Goal: Task Accomplishment & Management: Manage account settings

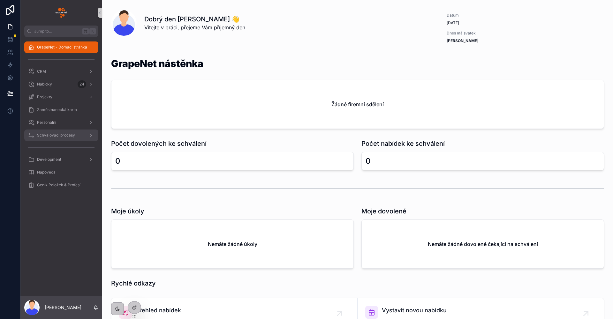
click at [59, 139] on div "Schvalovací procesy" at bounding box center [61, 135] width 66 height 10
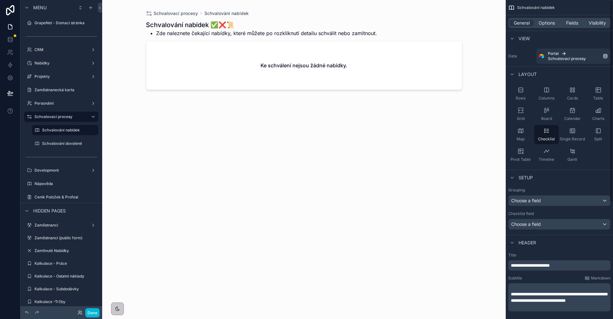
click at [540, 18] on div "General Options Fields Visibility" at bounding box center [559, 23] width 102 height 10
click at [542, 20] on span "Options" at bounding box center [547, 23] width 16 height 6
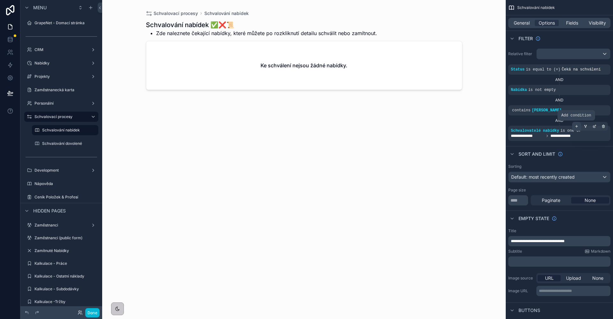
click at [578, 128] on icon "scrollable content" at bounding box center [577, 127] width 4 height 4
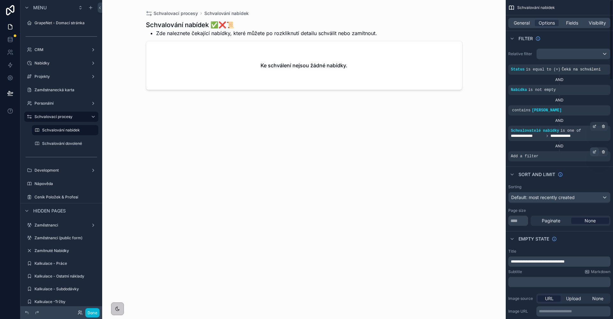
click at [595, 154] on div "scrollable content" at bounding box center [594, 152] width 9 height 9
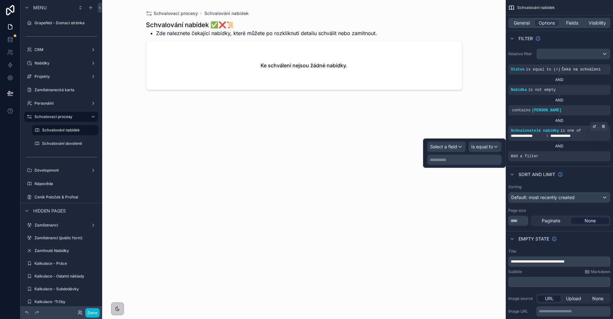
click at [434, 149] on span "Select a field" at bounding box center [443, 146] width 27 height 5
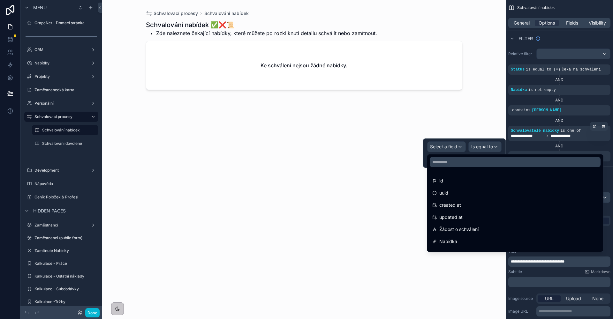
click at [439, 154] on div "id uuid created at updated at Žádost o schválení Nabídka Status Autor nabídky D…" at bounding box center [515, 202] width 177 height 99
click at [445, 164] on input "text" at bounding box center [515, 162] width 171 height 10
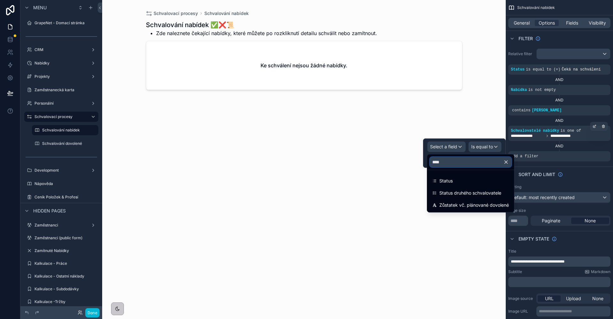
type input "*****"
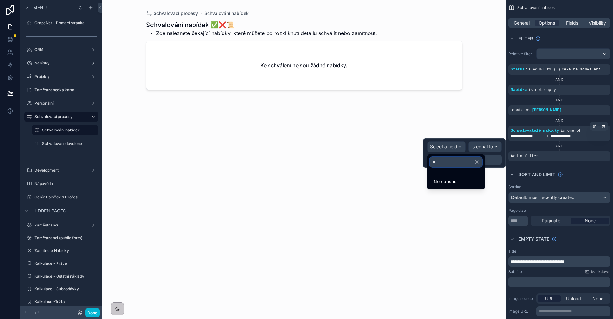
type input "***"
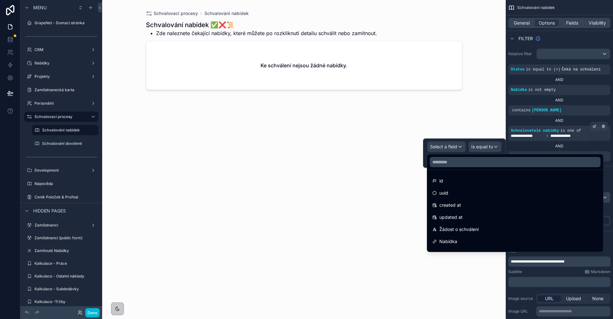
click at [431, 126] on div "scrollable content" at bounding box center [304, 156] width 327 height 312
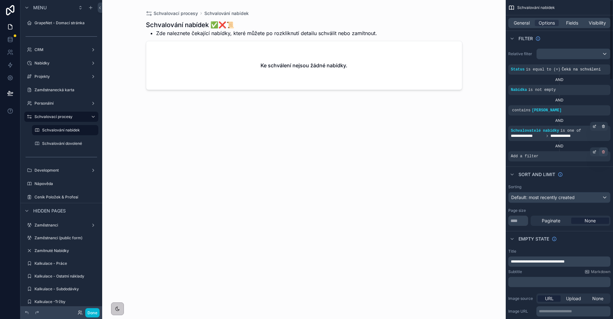
click at [603, 153] on icon "scrollable content" at bounding box center [603, 152] width 0 height 1
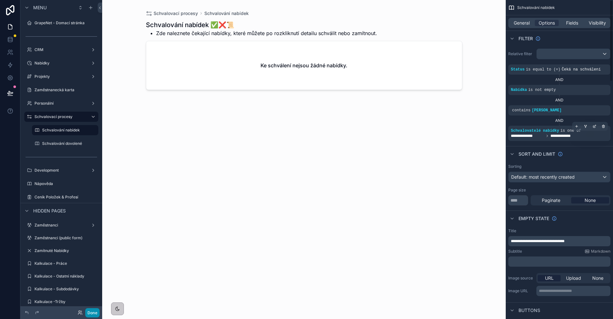
click at [93, 313] on button "Done" at bounding box center [92, 313] width 14 height 9
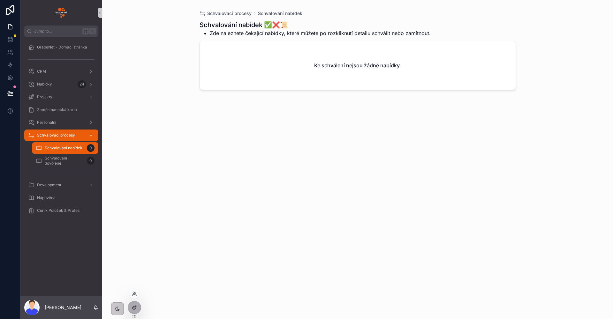
click at [137, 310] on div at bounding box center [134, 308] width 13 height 12
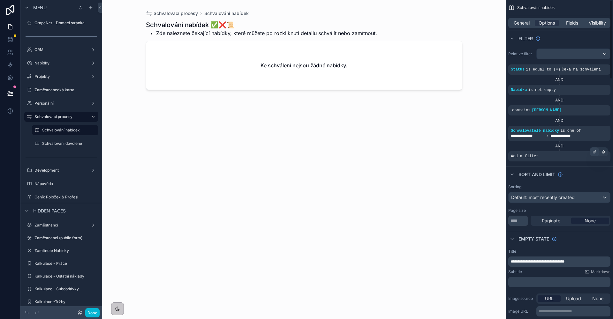
click at [592, 153] on div "scrollable content" at bounding box center [594, 152] width 9 height 9
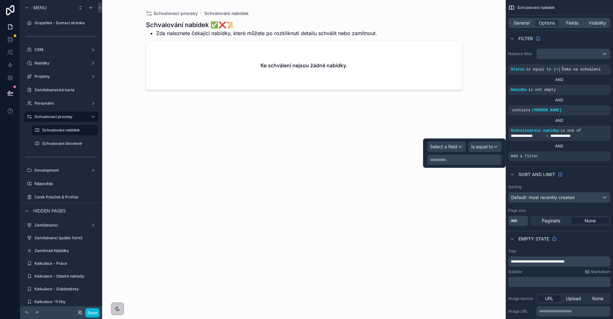
click at [443, 147] on span "Select a field" at bounding box center [443, 146] width 27 height 5
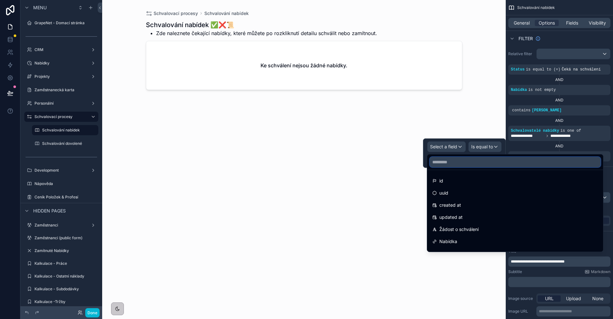
click at [443, 163] on input "text" at bounding box center [515, 162] width 171 height 10
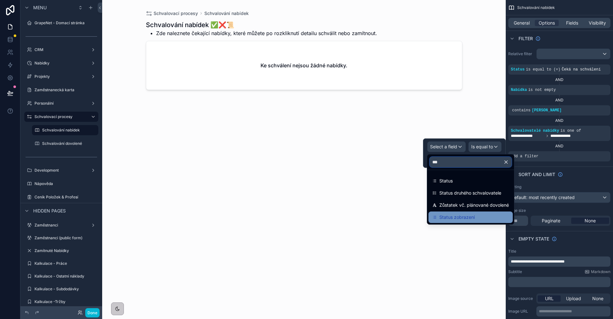
type input "***"
click at [476, 216] on div "Status zobrazení" at bounding box center [470, 218] width 77 height 8
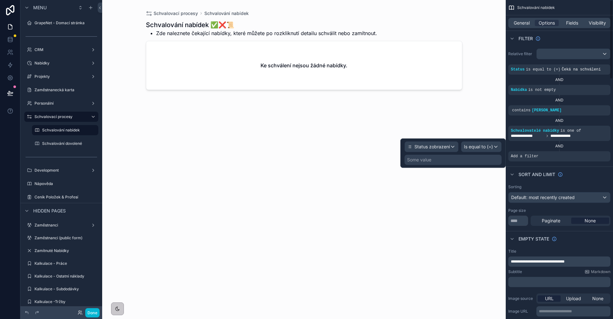
click at [476, 149] on span "Is equal to (=)" at bounding box center [478, 147] width 29 height 6
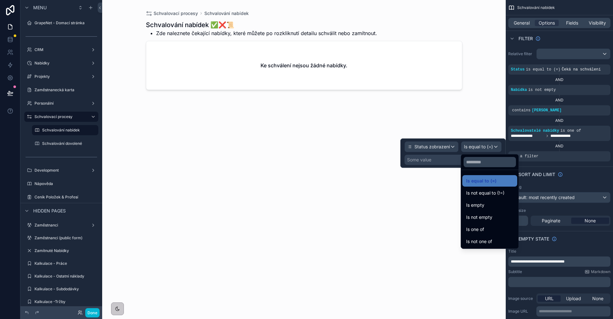
click at [435, 161] on div at bounding box center [453, 153] width 105 height 29
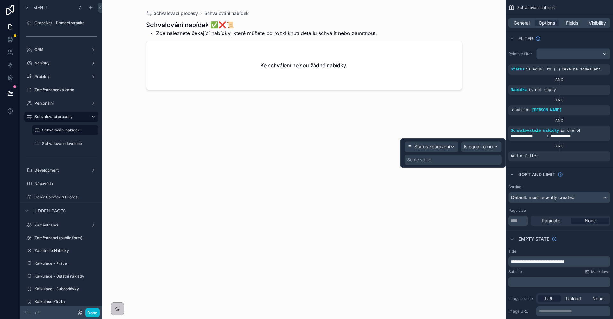
click at [428, 161] on div "Some value" at bounding box center [419, 160] width 24 height 6
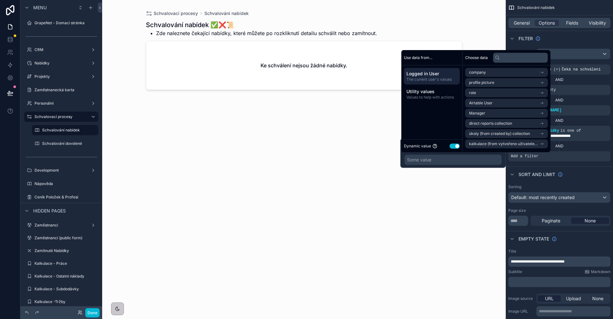
click at [458, 146] on button "Use setting" at bounding box center [455, 146] width 10 height 5
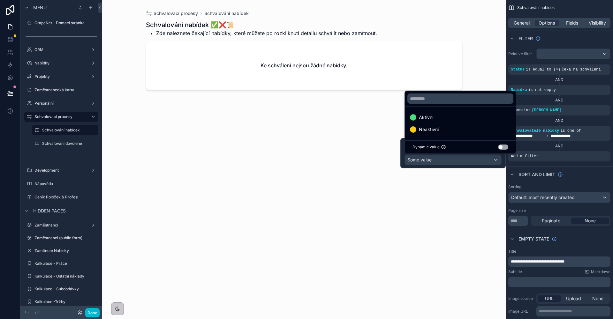
click at [430, 107] on ul "Aktivní Neaktivní" at bounding box center [460, 124] width 111 height 34
click at [428, 114] on span "Aktivní" at bounding box center [426, 118] width 14 height 8
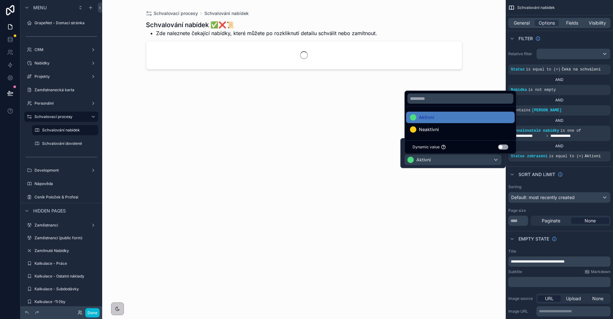
click at [364, 130] on div "scrollable content" at bounding box center [304, 156] width 327 height 312
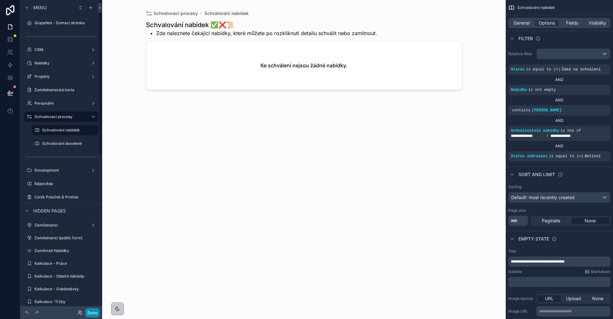
click at [93, 314] on button "Done" at bounding box center [92, 313] width 14 height 9
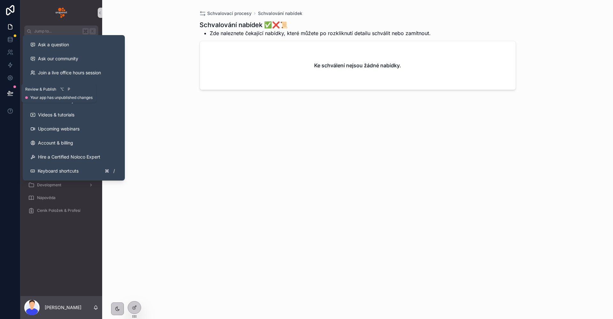
click at [6, 94] on button at bounding box center [10, 93] width 14 height 18
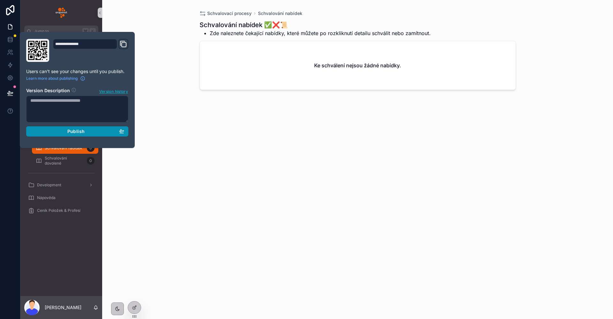
click at [83, 133] on span "Publish" at bounding box center [75, 132] width 17 height 6
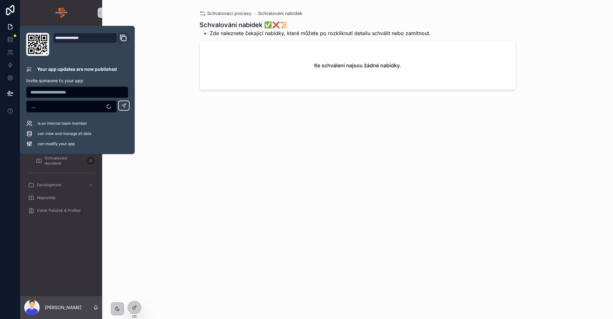
click at [209, 143] on div "Schvalování nabídek ✅❌📜 Zde naleznete čekající nabídky, které můžete po rozklik…" at bounding box center [358, 164] width 317 height 295
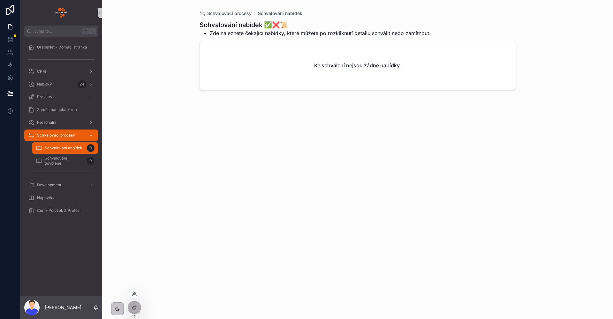
click at [134, 297] on div at bounding box center [134, 294] width 10 height 10
click at [133, 293] on icon at bounding box center [134, 293] width 2 height 2
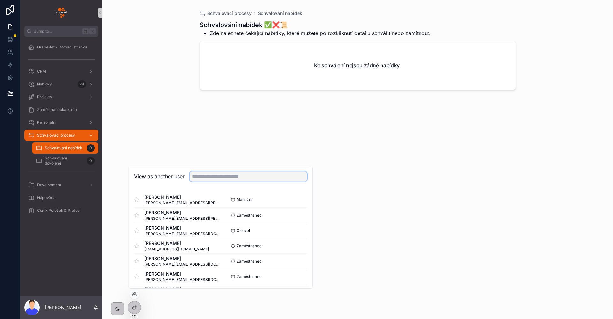
click at [219, 180] on input "text" at bounding box center [249, 177] width 118 height 10
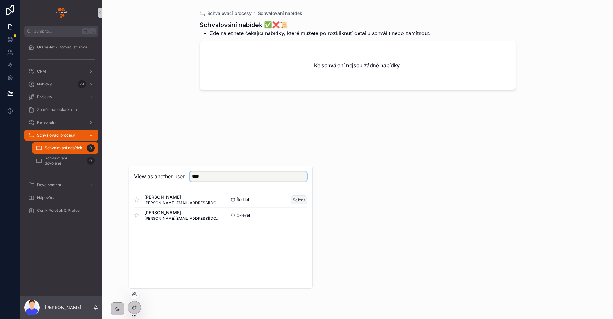
type input "****"
click at [295, 198] on button "Select" at bounding box center [299, 199] width 17 height 9
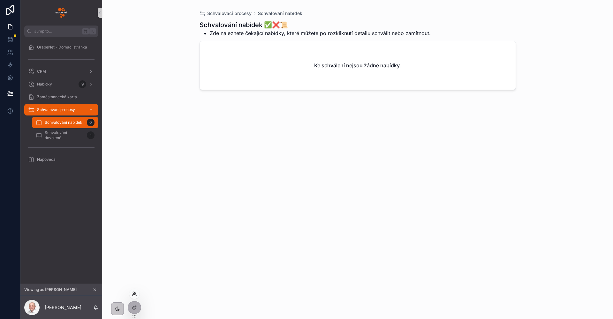
click at [134, 293] on icon at bounding box center [134, 293] width 2 height 2
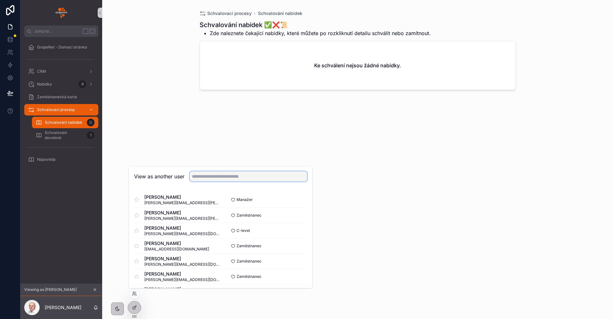
click at [213, 178] on input "text" at bounding box center [249, 177] width 118 height 10
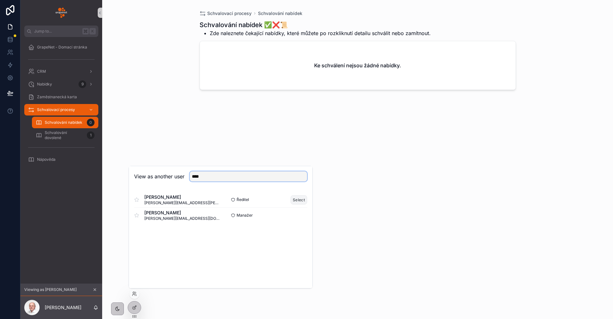
type input "****"
click at [298, 202] on button "Select" at bounding box center [299, 199] width 17 height 9
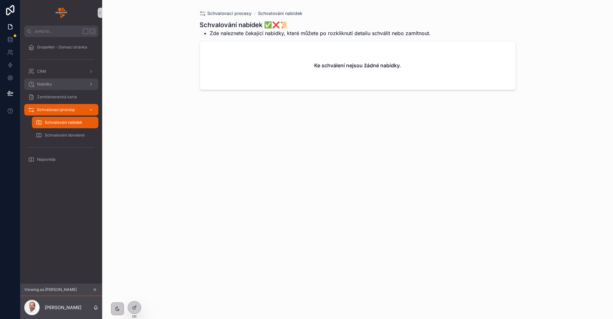
click at [56, 86] on div "Nabídky" at bounding box center [61, 84] width 66 height 10
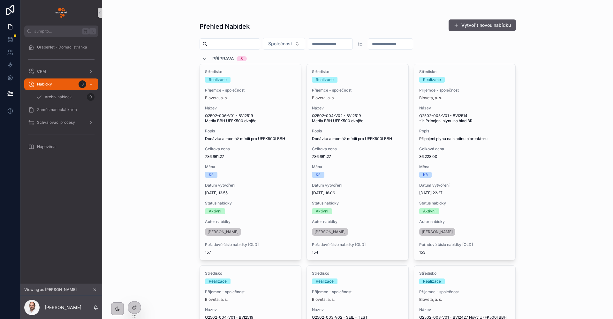
click at [230, 42] on input "scrollable content" at bounding box center [234, 44] width 52 height 9
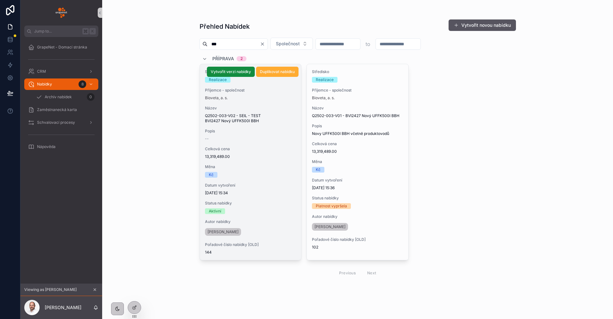
type input "***"
click at [273, 169] on span "Měna" at bounding box center [250, 166] width 91 height 5
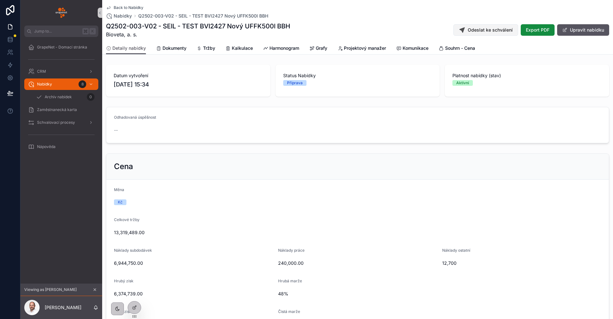
click at [496, 32] on span "Odeslat ke schválení" at bounding box center [490, 30] width 45 height 6
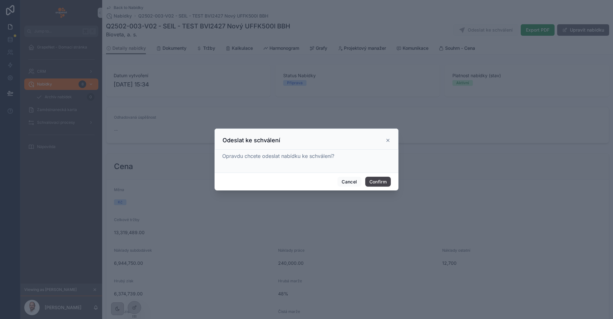
click at [381, 181] on button "Confirm" at bounding box center [378, 182] width 26 height 10
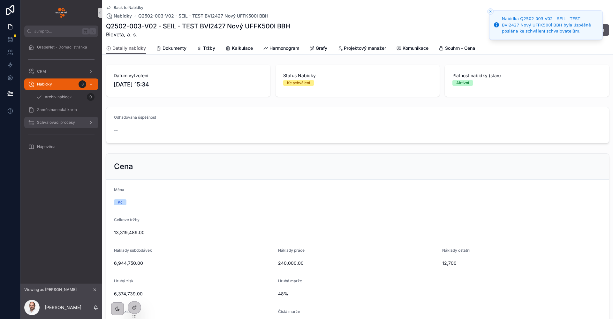
click at [78, 126] on div "Schvalovací procesy" at bounding box center [61, 123] width 66 height 10
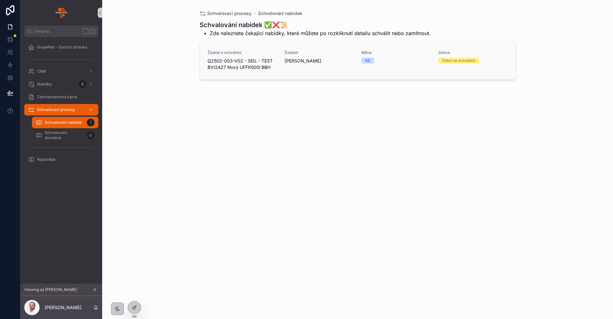
click at [335, 64] on div "Žadatel David Vícha" at bounding box center [319, 60] width 69 height 20
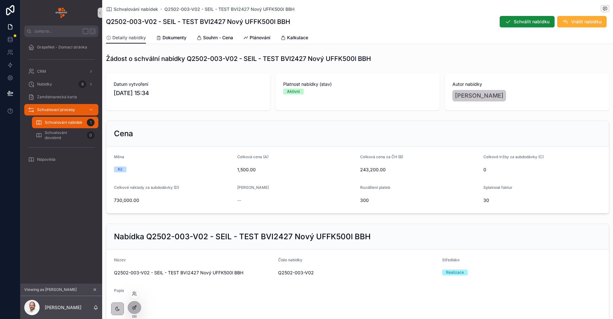
click at [134, 312] on div at bounding box center [134, 308] width 13 height 12
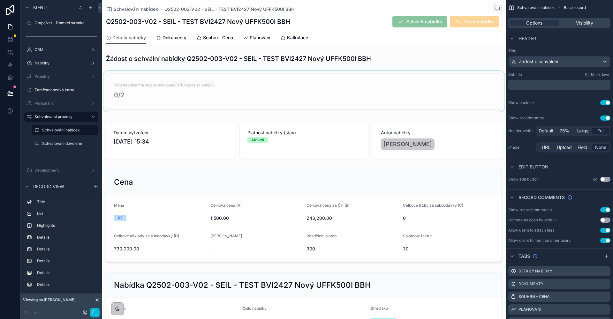
click at [245, 83] on div "scrollable content" at bounding box center [304, 92] width 404 height 43
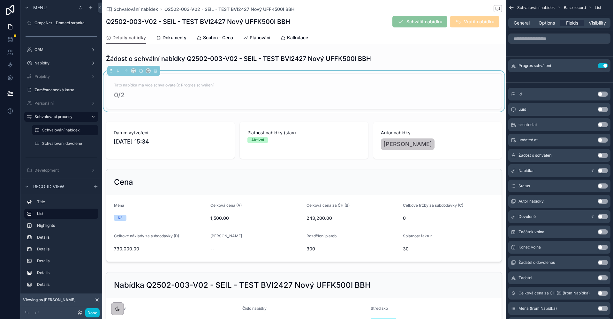
click at [592, 27] on div "General Options Fields Visibility" at bounding box center [559, 23] width 102 height 10
click at [592, 24] on span "Visibility" at bounding box center [597, 23] width 17 height 6
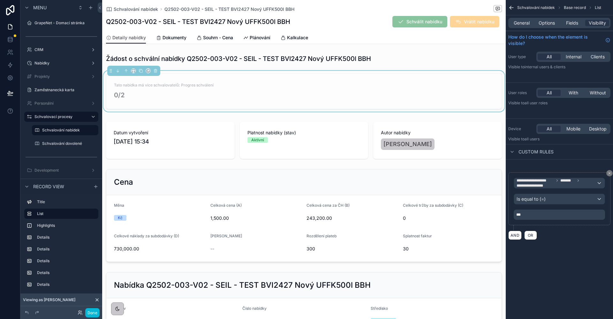
click at [540, 211] on div "***" at bounding box center [559, 215] width 91 height 10
click at [539, 214] on p "***" at bounding box center [560, 214] width 88 height 5
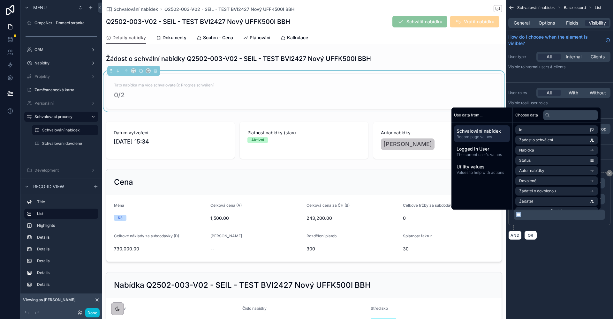
click at [539, 214] on p "***" at bounding box center [560, 214] width 88 height 5
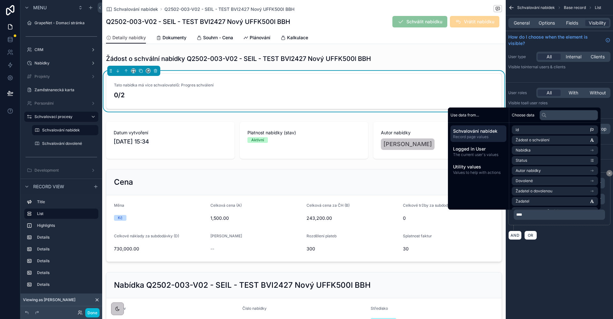
click at [564, 291] on div "**********" at bounding box center [559, 159] width 107 height 319
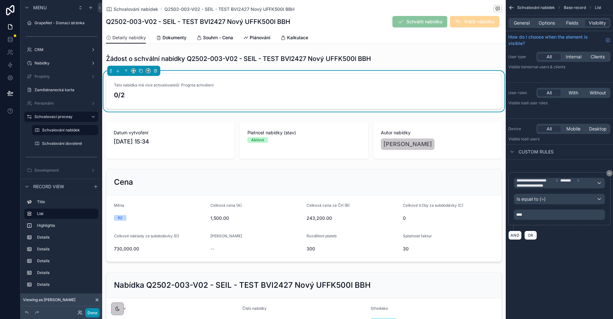
click at [96, 315] on button "Done" at bounding box center [92, 313] width 14 height 9
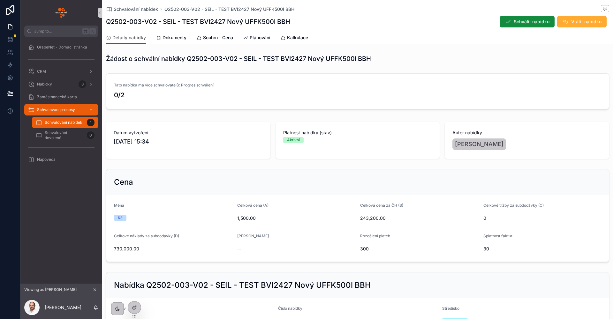
click at [401, 55] on div "Žádost o schvální nabídky Q2502-003-V02 - SEIL - TEST BVI2427 Nový UFFK500l BBH" at bounding box center [357, 58] width 503 height 9
click at [571, 22] on span "Vrátit nabídku" at bounding box center [586, 22] width 30 height 6
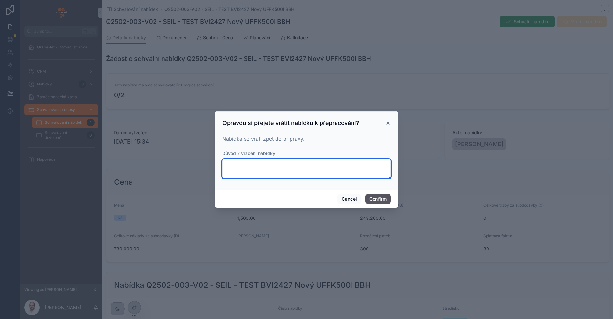
click at [317, 166] on textarea at bounding box center [306, 168] width 169 height 19
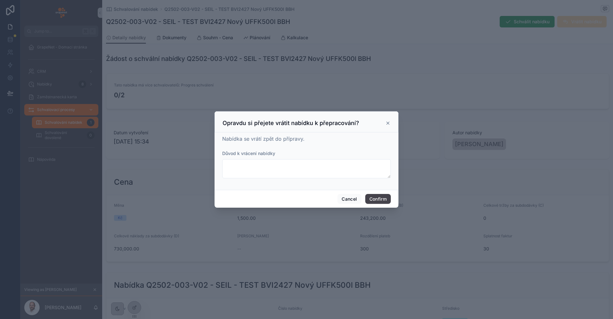
click at [381, 198] on button "Confirm" at bounding box center [378, 199] width 26 height 10
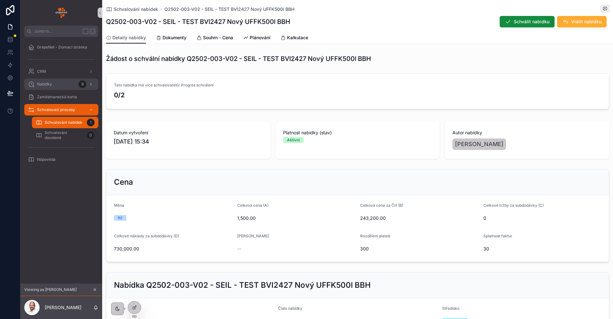
click at [56, 81] on div "Nabídky 8" at bounding box center [61, 84] width 66 height 10
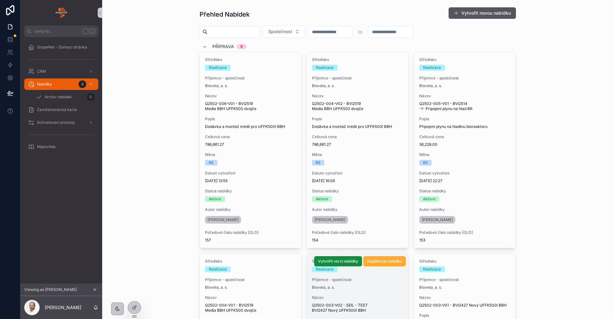
scroll to position [134, 0]
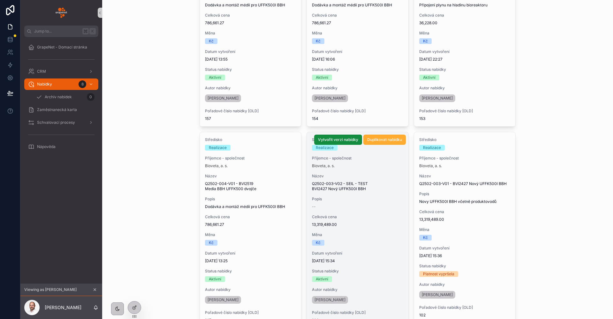
click at [360, 218] on span "Celková cena" at bounding box center [357, 217] width 91 height 5
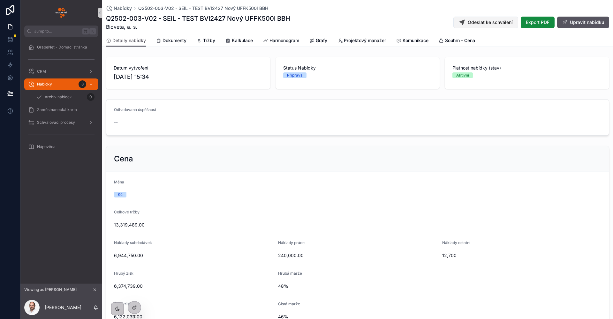
click at [489, 22] on span "Odeslat ke schválení" at bounding box center [490, 22] width 45 height 6
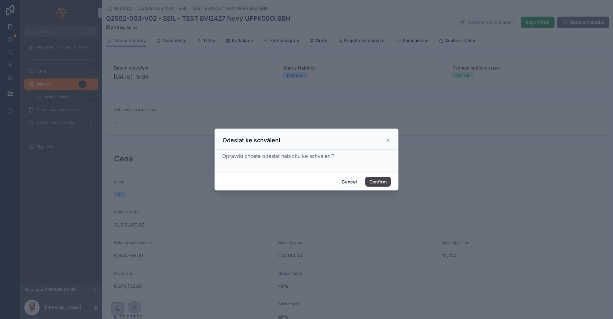
click at [373, 185] on button "Confirm" at bounding box center [378, 182] width 26 height 10
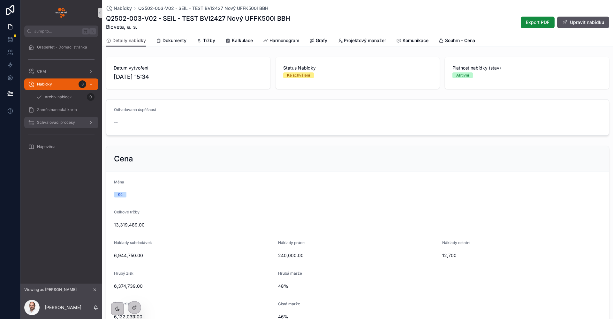
click at [60, 123] on span "Schvalovací procesy" at bounding box center [56, 122] width 38 height 5
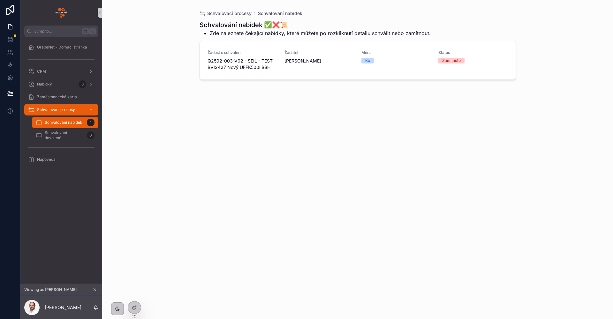
click at [240, 135] on div "Schvalování nabídek ✅❌📜 Zde naleznete čekající nabídky, které můžete po rozklik…" at bounding box center [358, 164] width 317 height 295
click at [323, 76] on link "Žádost o schválení Q2502-003-V02 - SEIL - TEST BVI2427 Nový UFFK500l BBH Žadate…" at bounding box center [358, 60] width 316 height 38
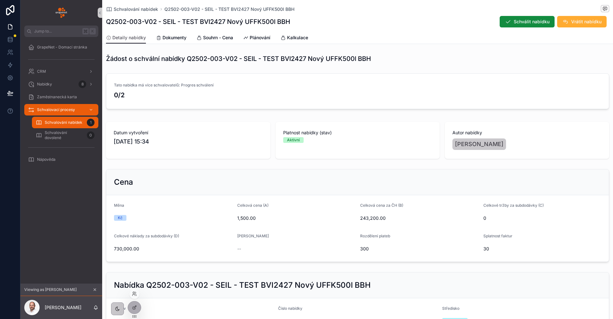
click at [136, 296] on div at bounding box center [134, 294] width 10 height 10
click at [134, 295] on icon at bounding box center [134, 294] width 5 height 5
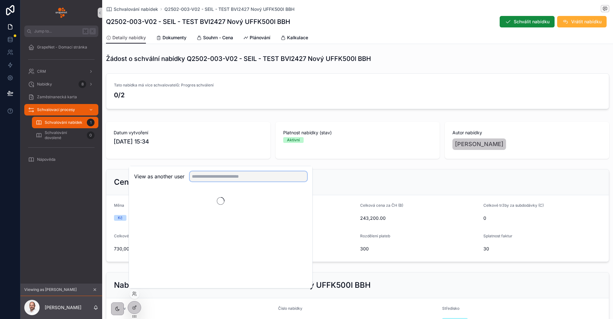
click at [213, 181] on input "text" at bounding box center [249, 177] width 118 height 10
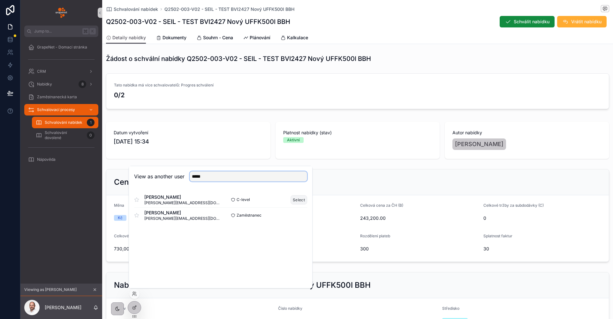
type input "*****"
click at [303, 198] on button "Select" at bounding box center [299, 199] width 17 height 9
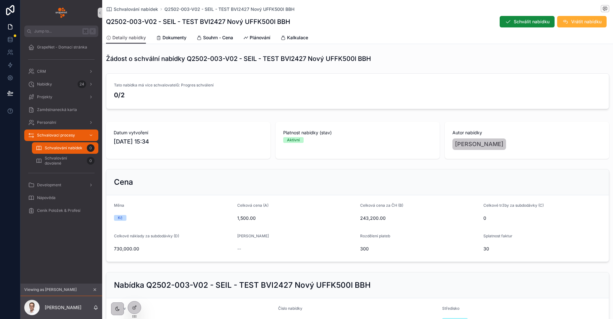
click at [74, 150] on span "Schvalování nabídek" at bounding box center [64, 148] width 38 height 5
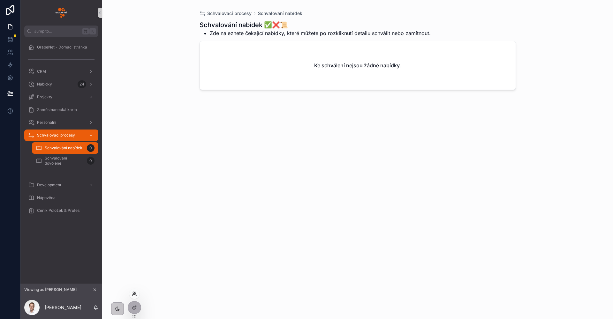
click at [135, 296] on icon at bounding box center [134, 294] width 5 height 5
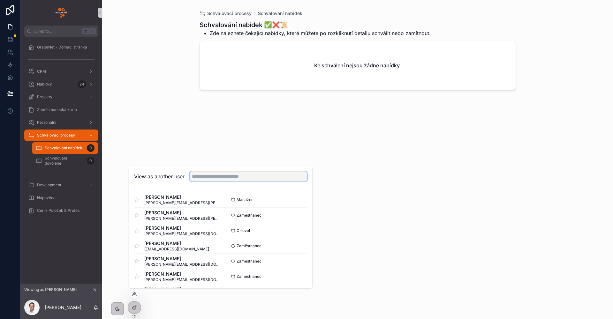
click at [221, 179] on input "text" at bounding box center [249, 177] width 118 height 10
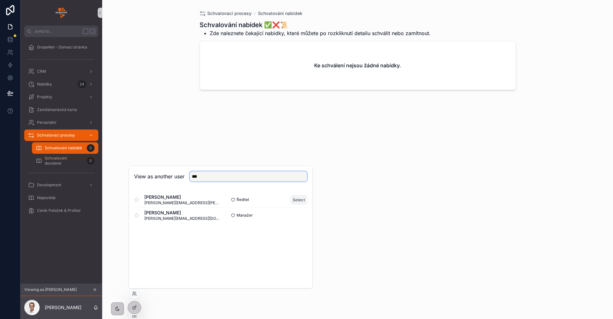
type input "***"
click at [301, 204] on button "Select" at bounding box center [299, 199] width 17 height 9
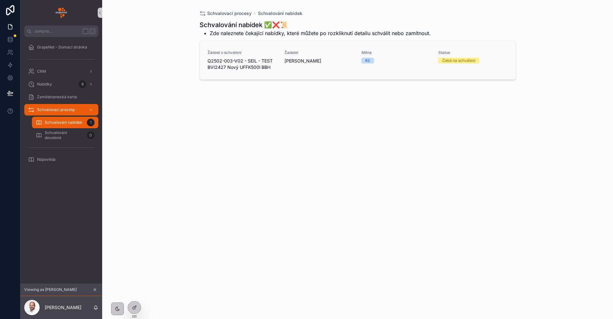
click at [310, 65] on div "Žadatel [PERSON_NAME]" at bounding box center [319, 60] width 69 height 20
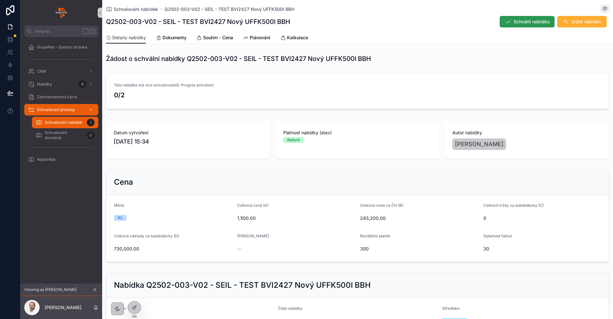
click at [506, 23] on icon "scrollable content" at bounding box center [508, 22] width 6 height 6
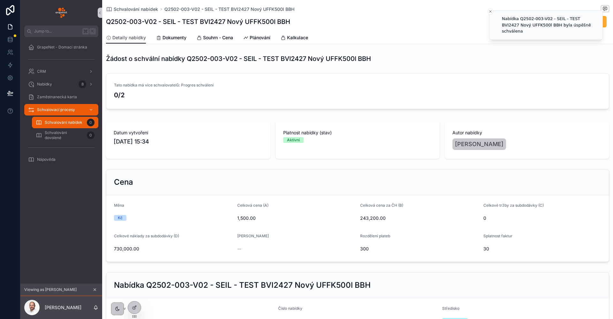
click at [472, 17] on div "Q2502-003-V02 - SEIL - TEST BVI2427 Nový UFFK500l BBH Schválit nabídku Vrátit n…" at bounding box center [357, 22] width 503 height 12
click at [455, 16] on div "Q2502-003-V02 - SEIL - TEST BVI2427 Nový UFFK500l BBH Schválit nabídku Vrátit n…" at bounding box center [357, 22] width 503 height 12
click at [491, 11] on icon "Close toast" at bounding box center [491, 12] width 4 height 4
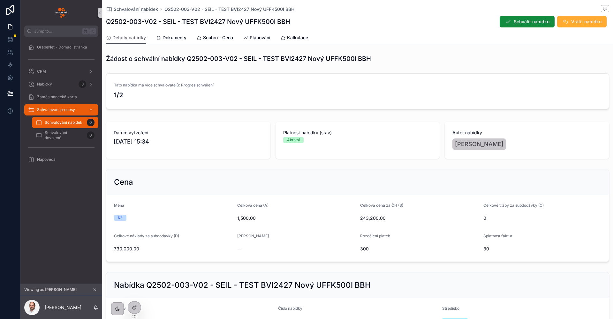
click at [58, 124] on span "Schvalování nabídek" at bounding box center [64, 122] width 38 height 5
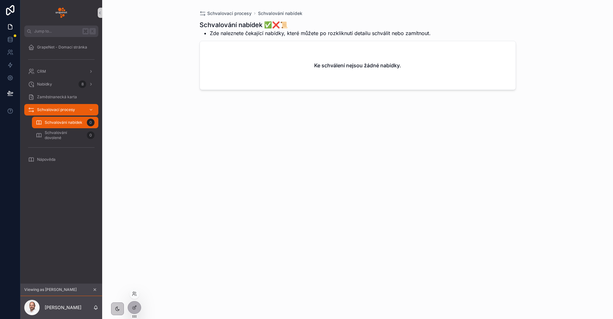
click at [134, 297] on div at bounding box center [134, 294] width 10 height 10
click at [135, 295] on icon at bounding box center [134, 294] width 5 height 5
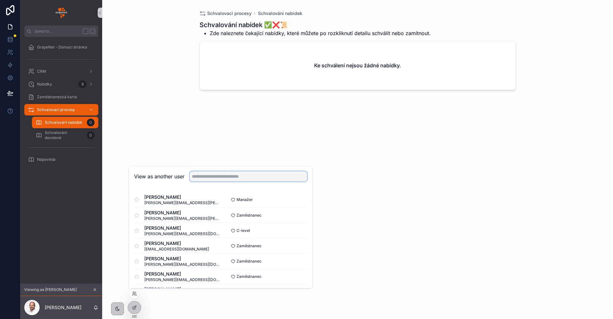
click at [231, 180] on input "text" at bounding box center [249, 177] width 118 height 10
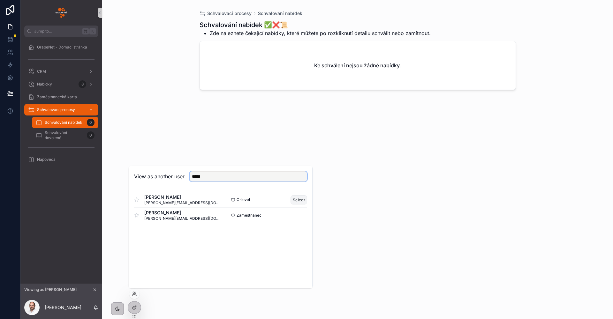
type input "*****"
click at [296, 201] on button "Select" at bounding box center [299, 199] width 17 height 9
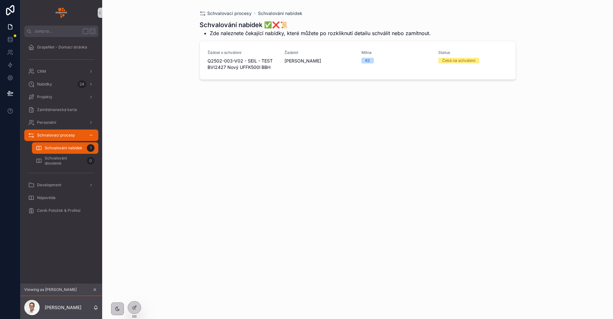
click at [302, 121] on div "Schvalování nabídek ✅❌📜 Zde naleznete čekající nabídky, které můžete po rozklik…" at bounding box center [358, 164] width 317 height 295
click at [343, 70] on div "Žadatel [PERSON_NAME]" at bounding box center [319, 60] width 69 height 20
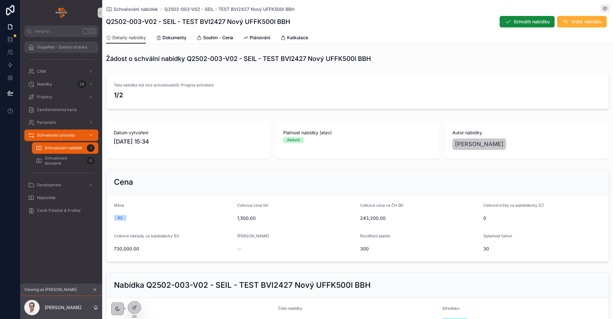
click at [64, 50] on div "GrapeNet - Domací stránka" at bounding box center [61, 47] width 66 height 10
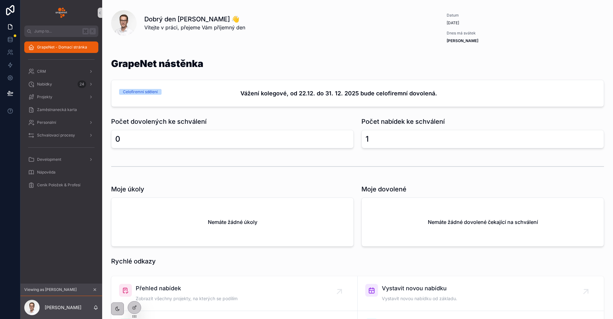
click at [357, 34] on div "Dobrý den [PERSON_NAME] 👋 Vítejte v práci, přejeme Vám příjemný den" at bounding box center [272, 23] width 323 height 26
click at [377, 137] on div "1" at bounding box center [483, 139] width 234 height 10
click at [377, 138] on div "1" at bounding box center [483, 139] width 234 height 10
